Goal: Information Seeking & Learning: Learn about a topic

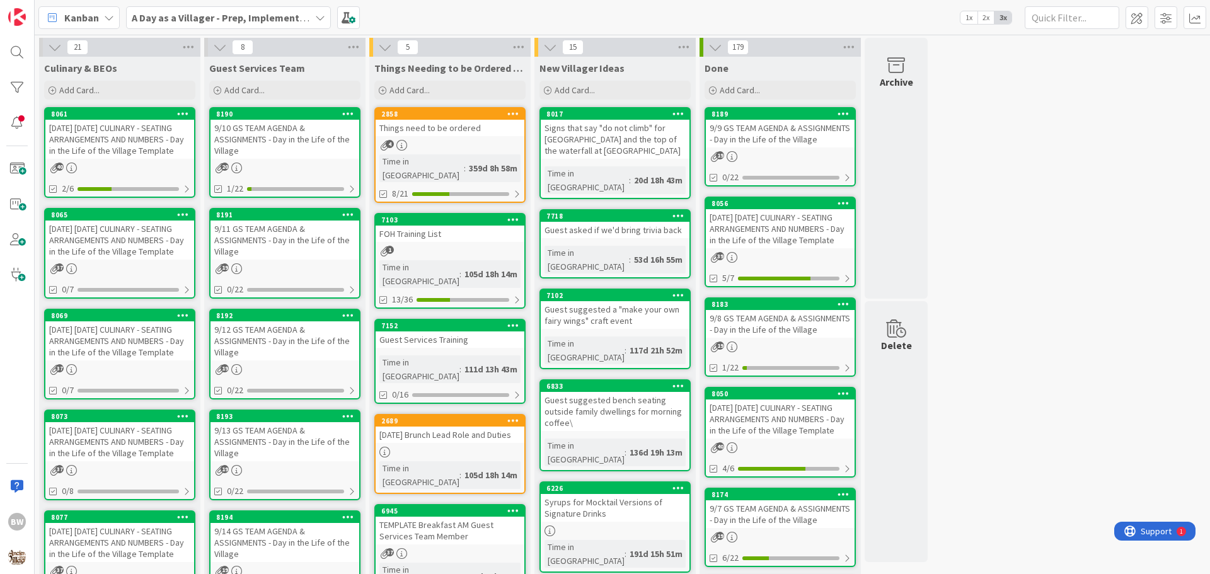
scroll to position [63, 0]
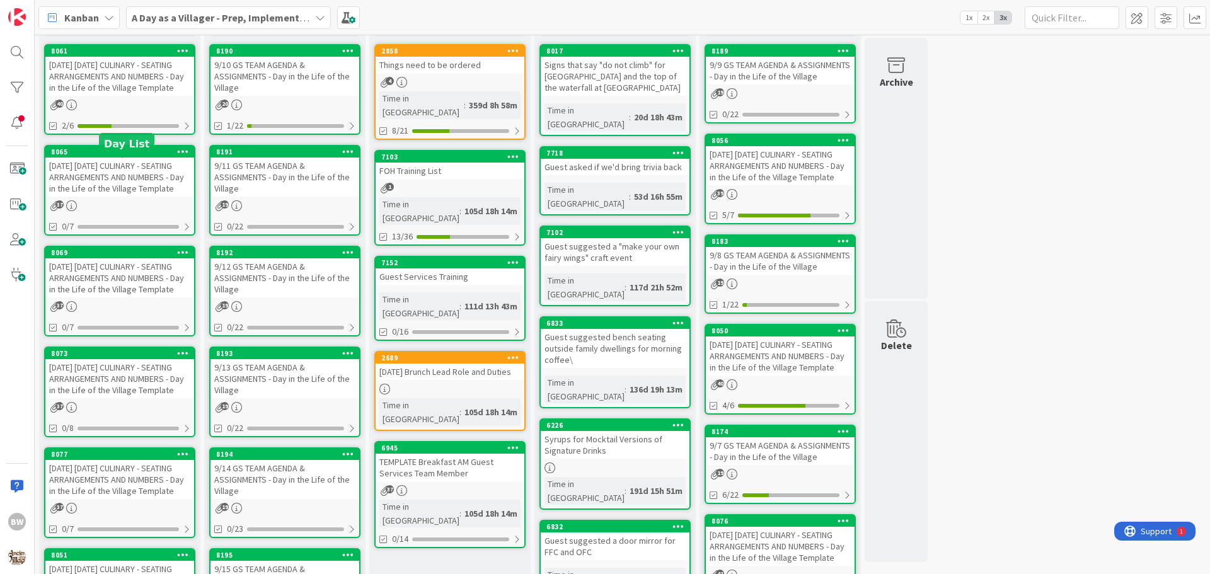
click at [115, 156] on div "8065" at bounding box center [122, 151] width 143 height 9
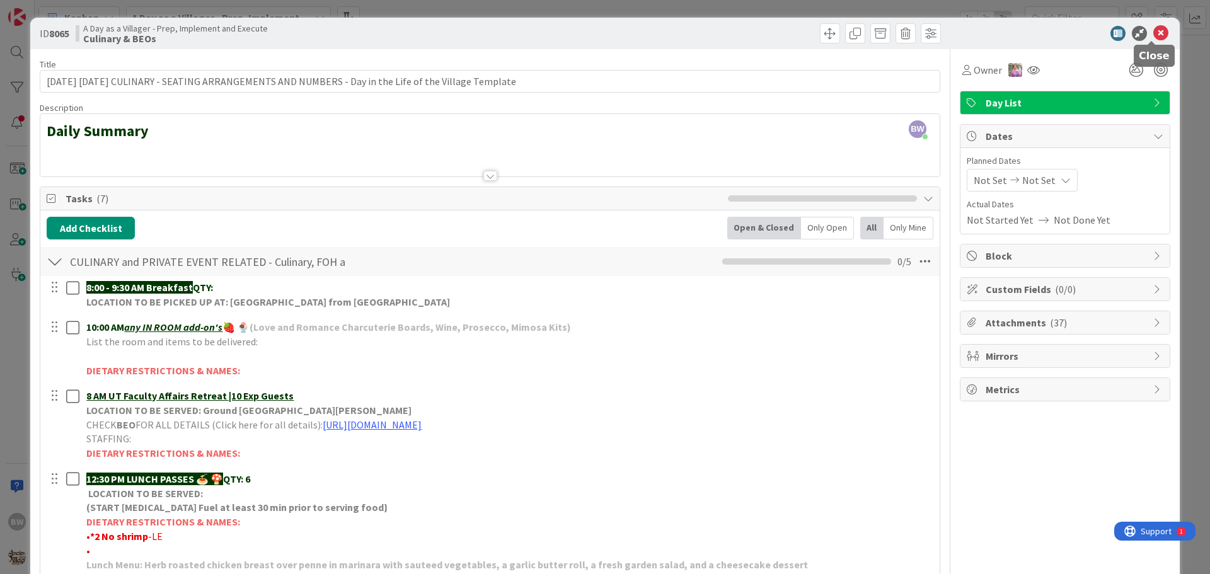
click at [1153, 33] on icon at bounding box center [1160, 33] width 15 height 15
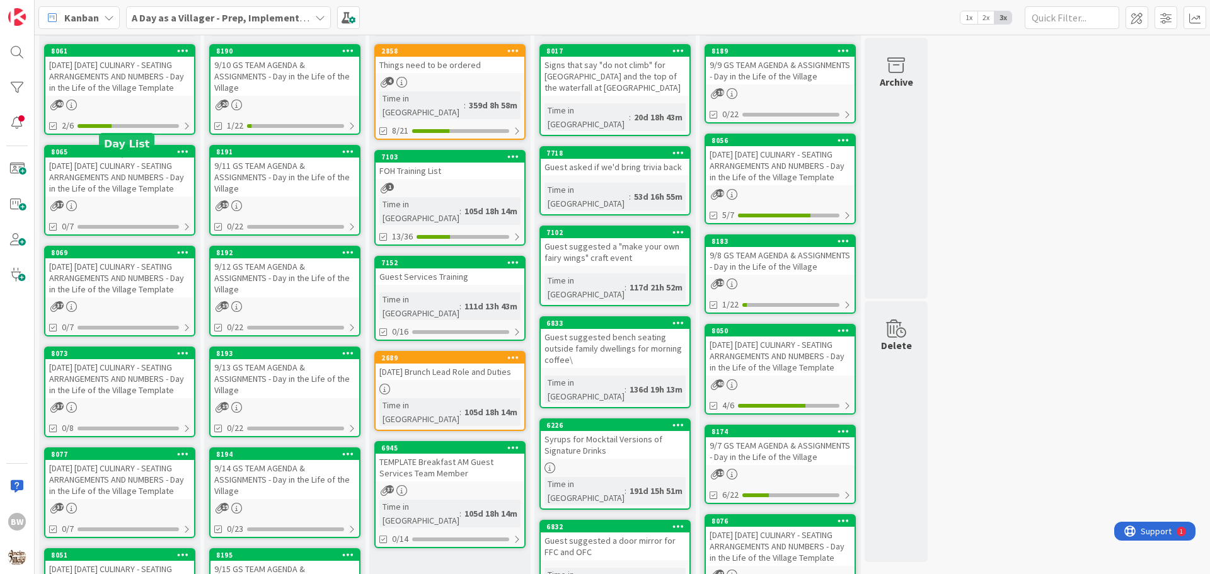
click at [99, 156] on div "8065" at bounding box center [122, 151] width 143 height 9
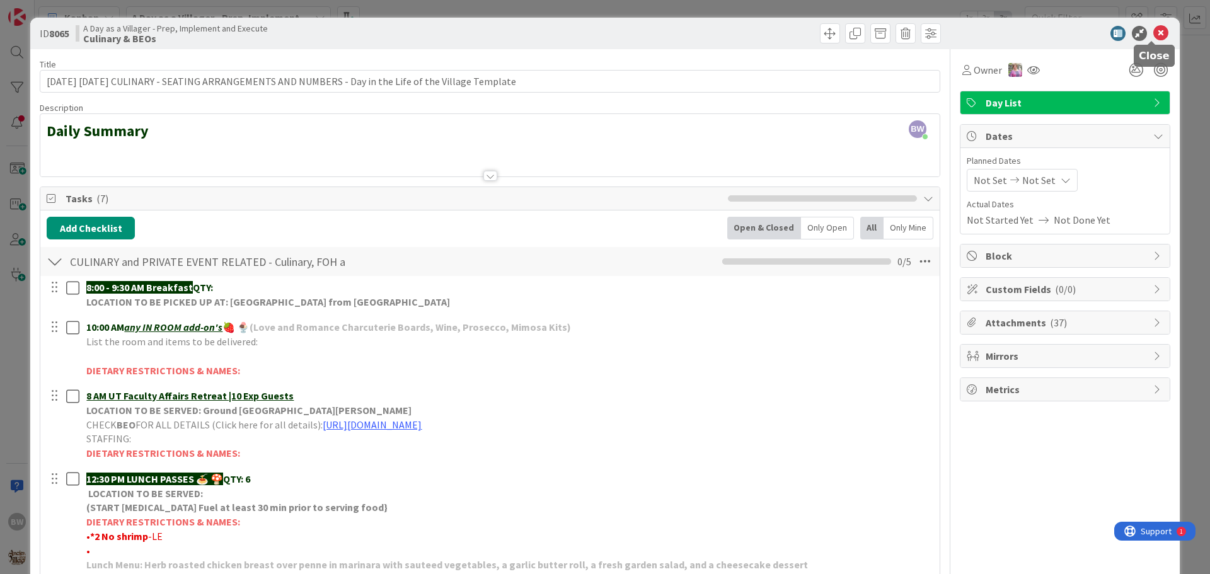
click at [1153, 30] on icon at bounding box center [1160, 33] width 15 height 15
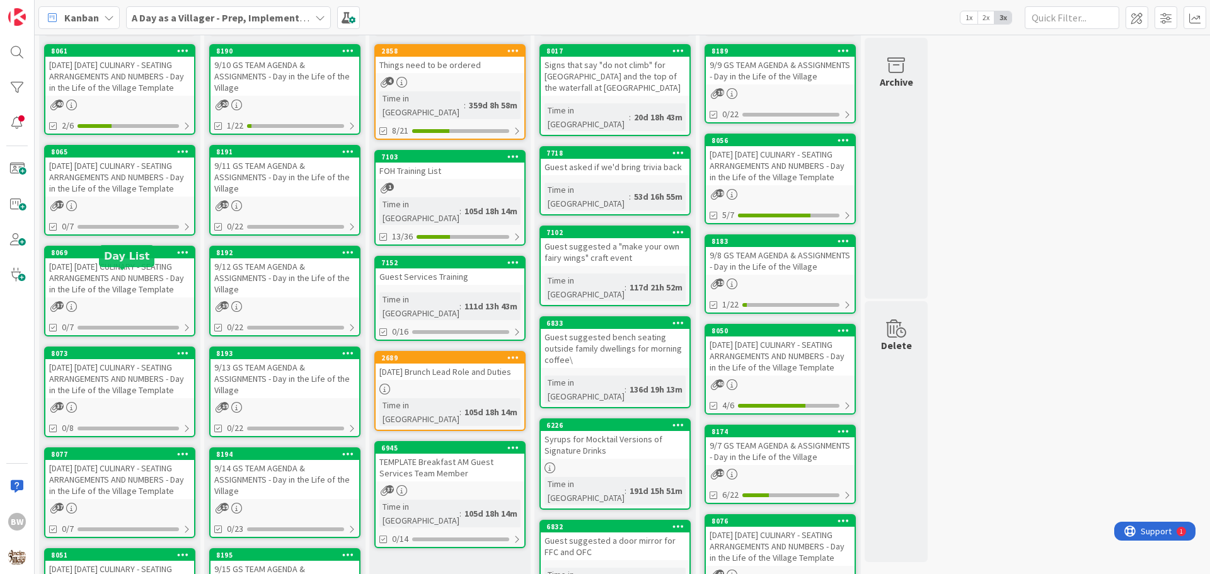
click at [120, 257] on div "8069" at bounding box center [122, 252] width 143 height 9
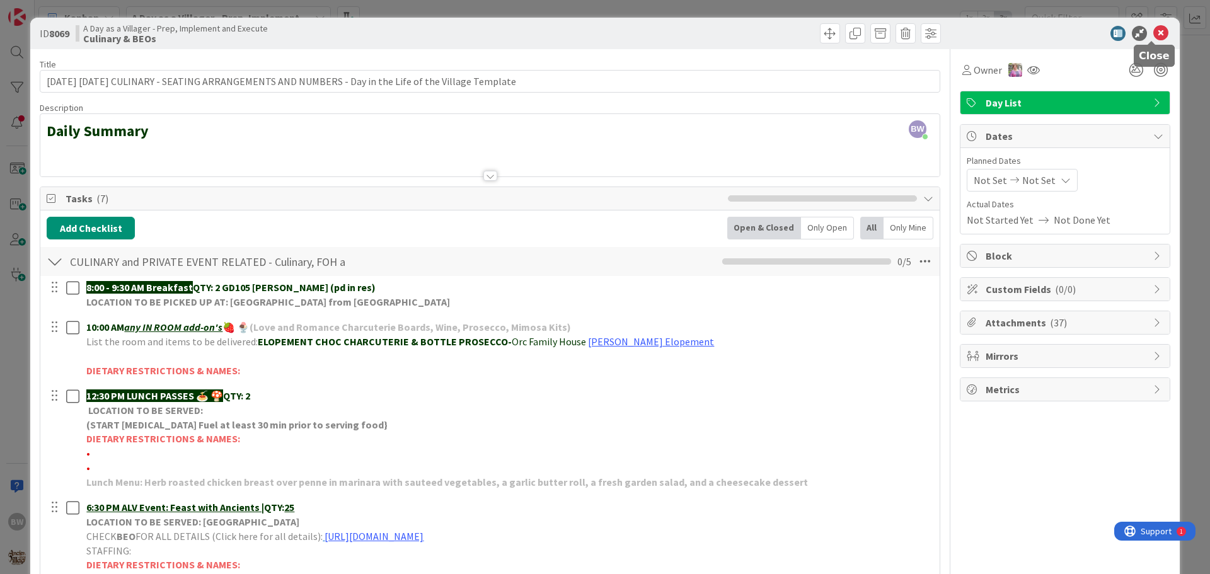
click at [1156, 35] on icon at bounding box center [1160, 33] width 15 height 15
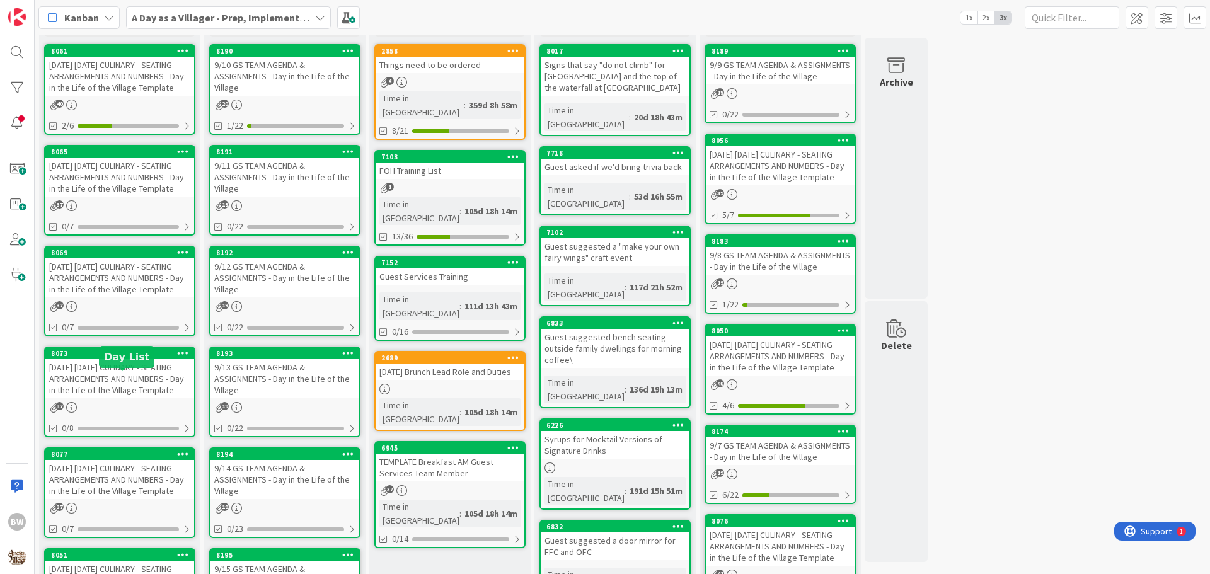
click at [110, 358] on div "8073" at bounding box center [122, 353] width 143 height 9
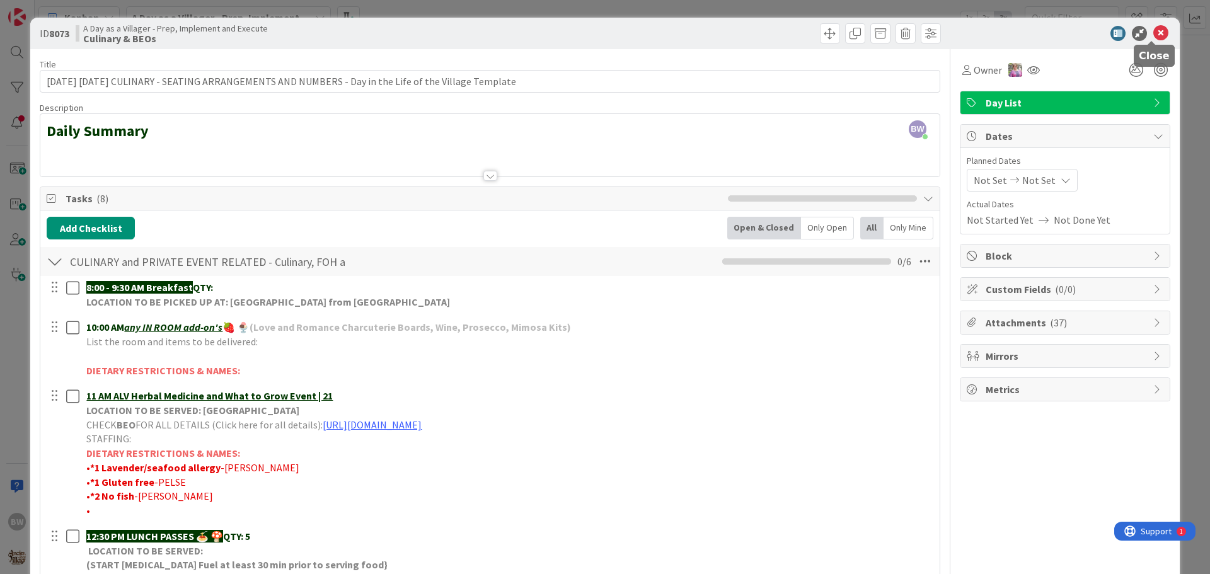
click at [1153, 33] on icon at bounding box center [1160, 33] width 15 height 15
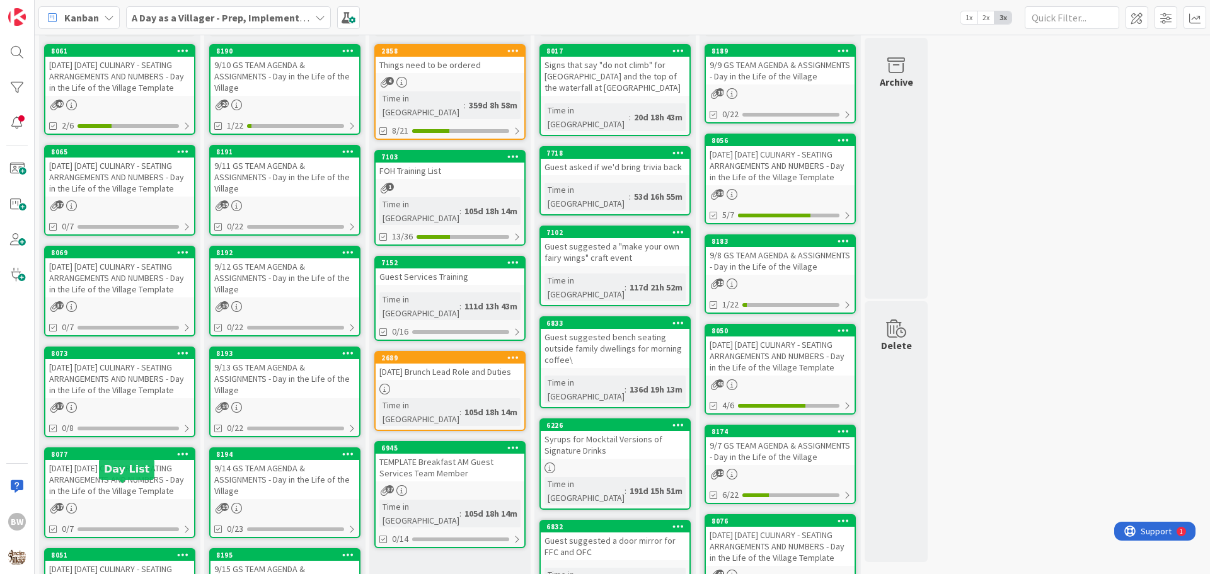
click at [127, 459] on div "8077" at bounding box center [122, 454] width 143 height 9
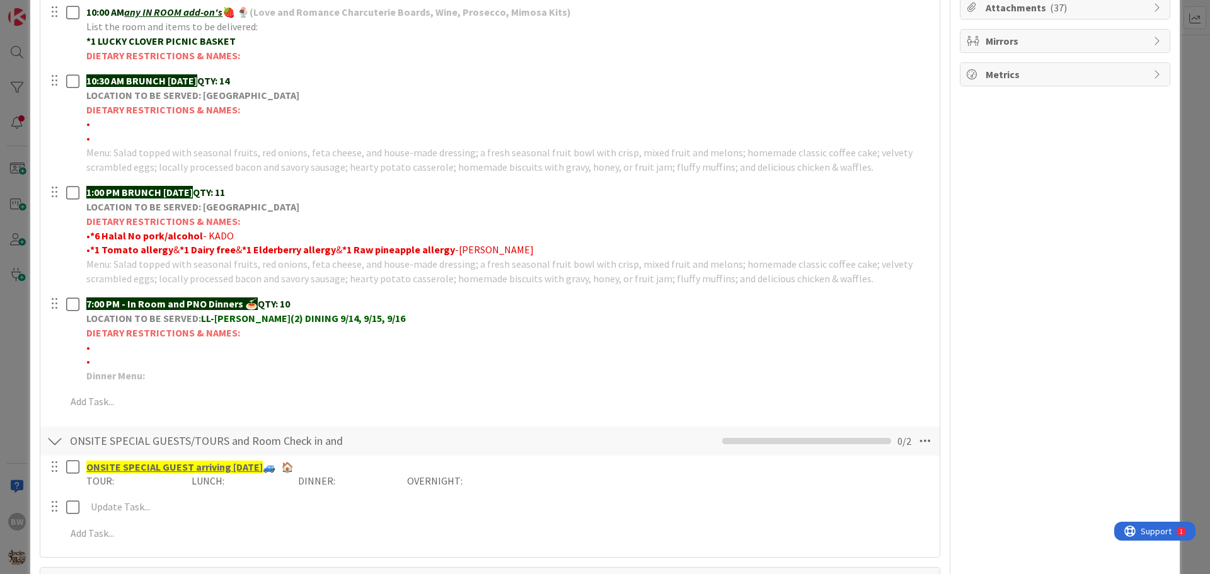
scroll to position [252, 0]
